Goal: Find specific page/section: Find specific page/section

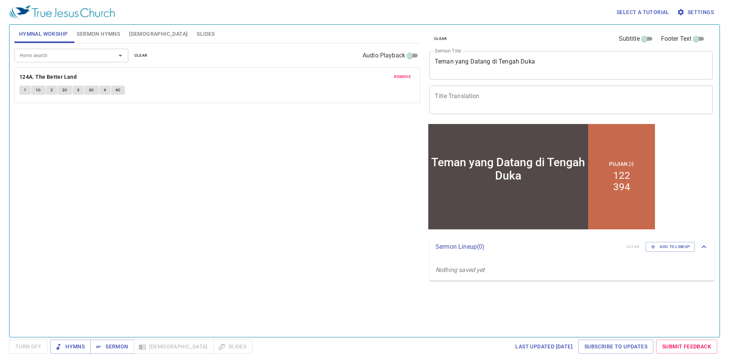
click at [88, 32] on span "Sermon Hymns" at bounding box center [98, 33] width 43 height 9
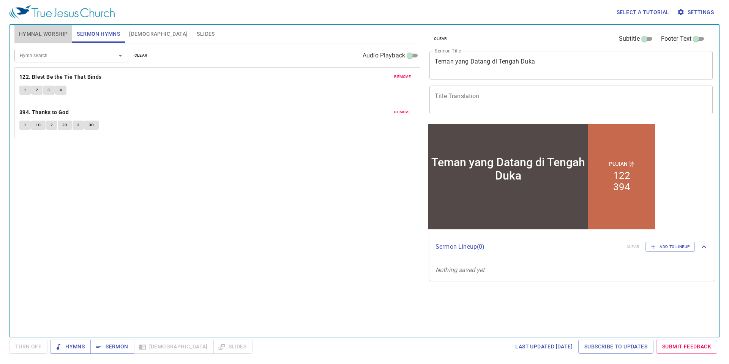
click at [60, 32] on span "Hymnal Worship" at bounding box center [43, 33] width 49 height 9
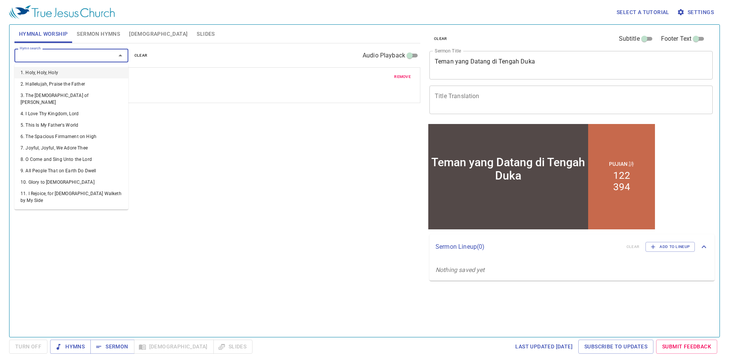
click at [54, 53] on input "Hymn search" at bounding box center [60, 55] width 87 height 9
type input "7"
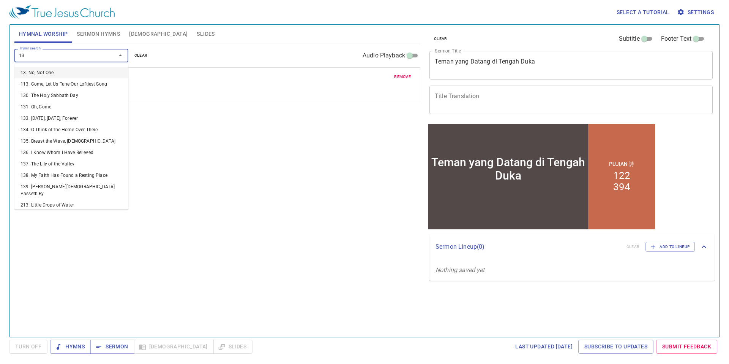
type input "137"
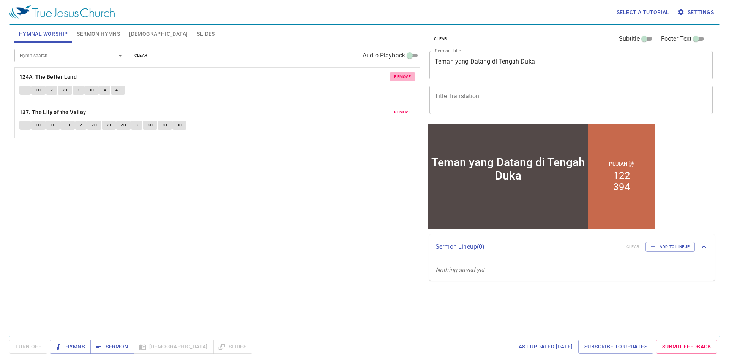
click at [402, 78] on span "remove" at bounding box center [402, 76] width 17 height 7
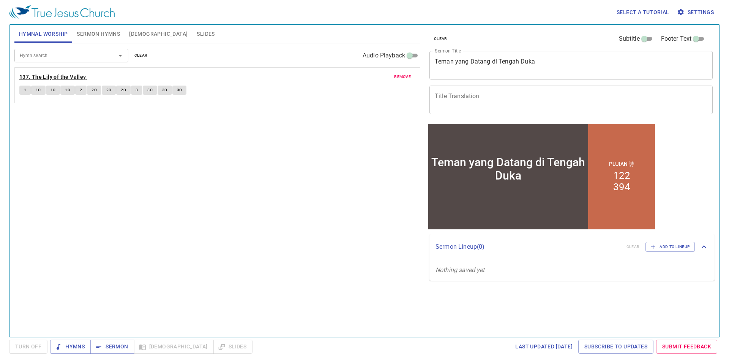
click at [80, 74] on b "137. The Lily of the Valley" at bounding box center [52, 76] width 67 height 9
click at [25, 90] on span "1" at bounding box center [25, 90] width 2 height 7
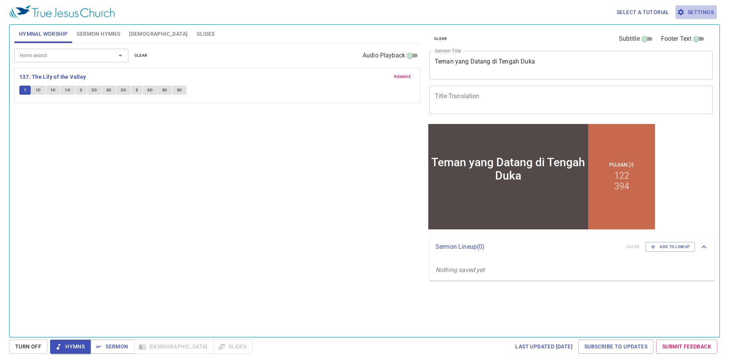
click at [697, 9] on span "Settings" at bounding box center [696, 12] width 35 height 9
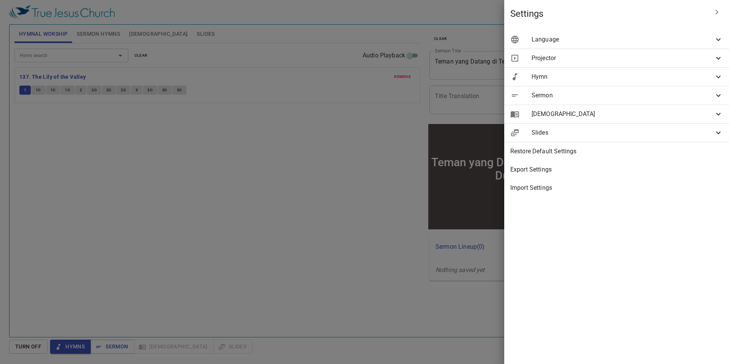
click at [657, 43] on span "Language" at bounding box center [623, 39] width 182 height 9
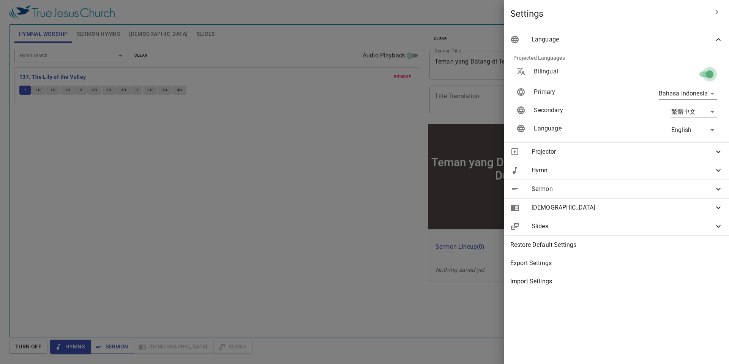
click at [707, 73] on input "checkbox" at bounding box center [709, 75] width 43 height 14
checkbox input "false"
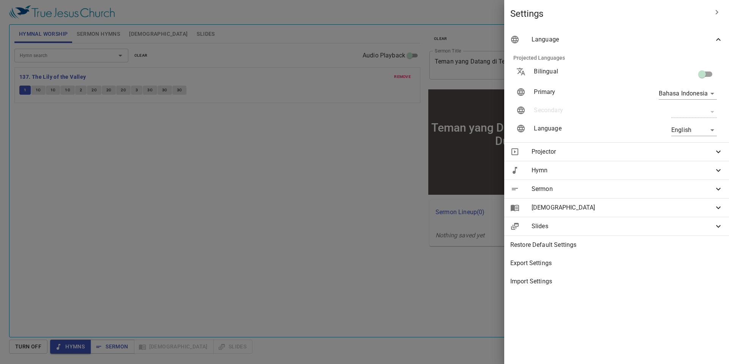
scroll to position [0, 3]
click at [411, 97] on div at bounding box center [364, 182] width 729 height 364
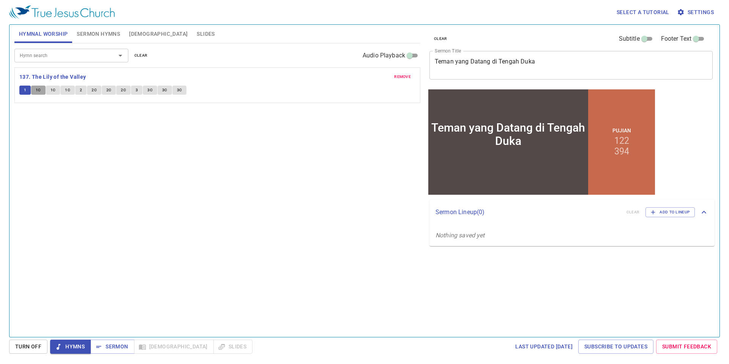
click at [33, 91] on button "1C" at bounding box center [38, 89] width 14 height 9
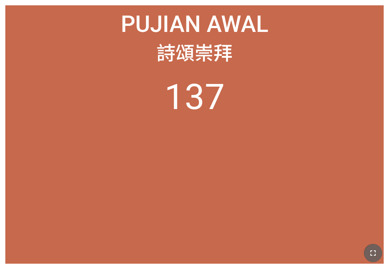
click at [304, 242] on button "button" at bounding box center [373, 253] width 18 height 18
